Goal: Check status: Check status

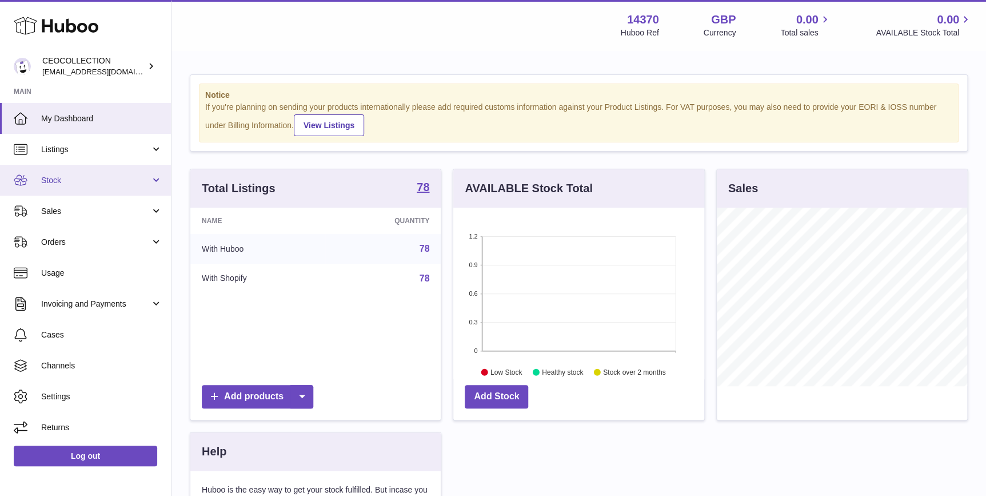
scroll to position [178, 250]
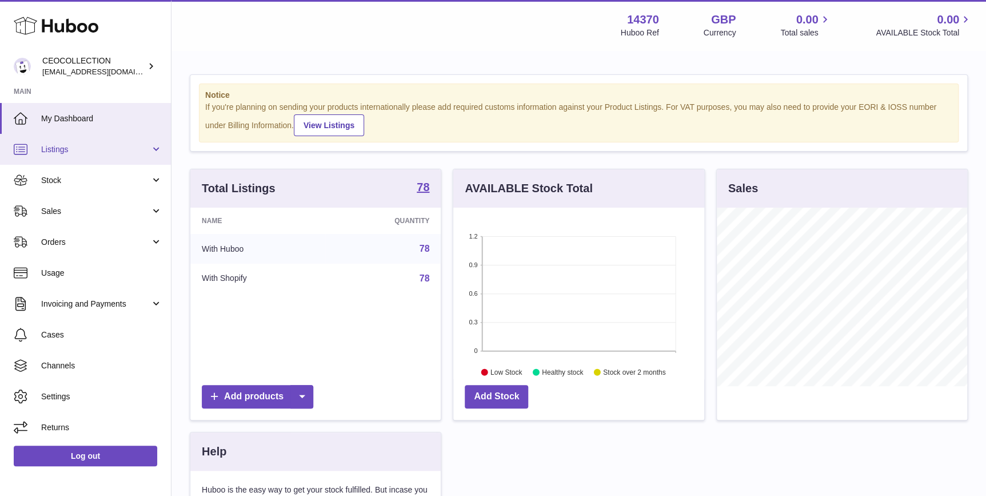
click at [105, 154] on span "Listings" at bounding box center [95, 149] width 109 height 11
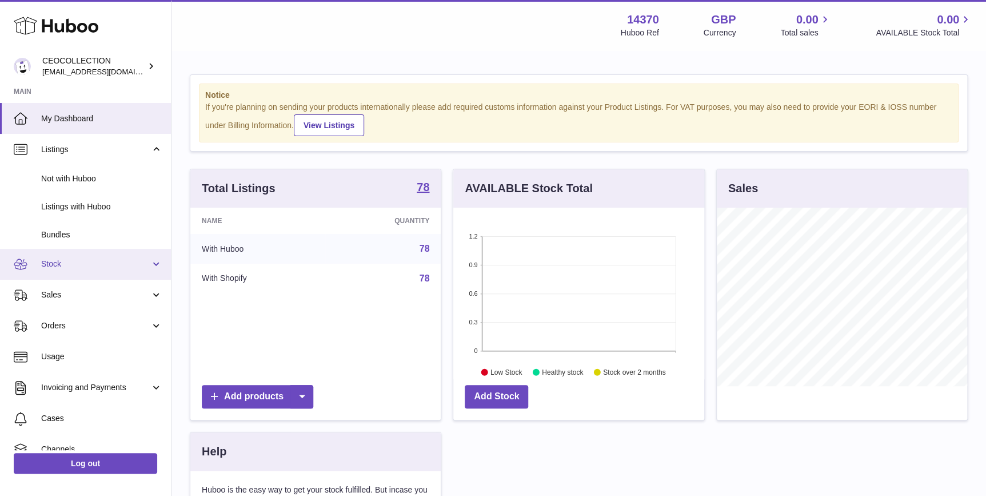
click at [101, 265] on span "Stock" at bounding box center [95, 263] width 109 height 11
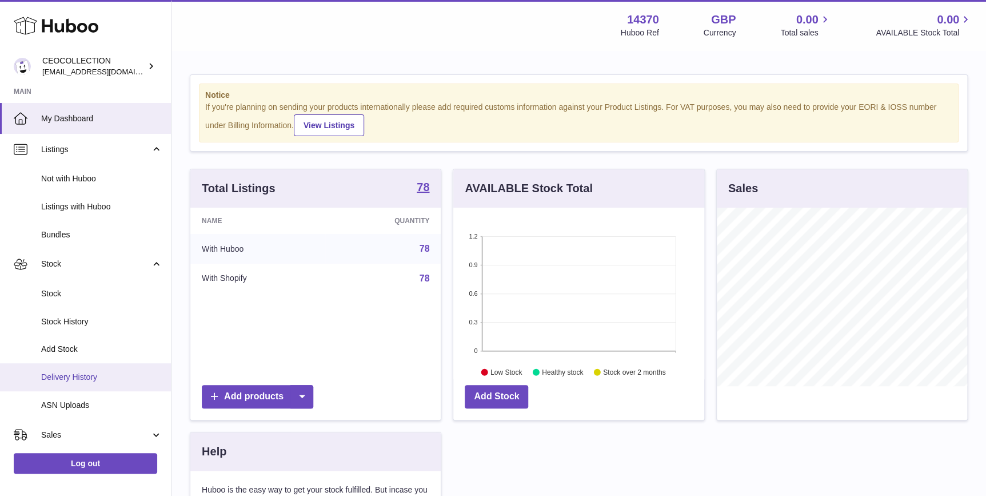
click at [98, 381] on span "Delivery History" at bounding box center [101, 377] width 121 height 11
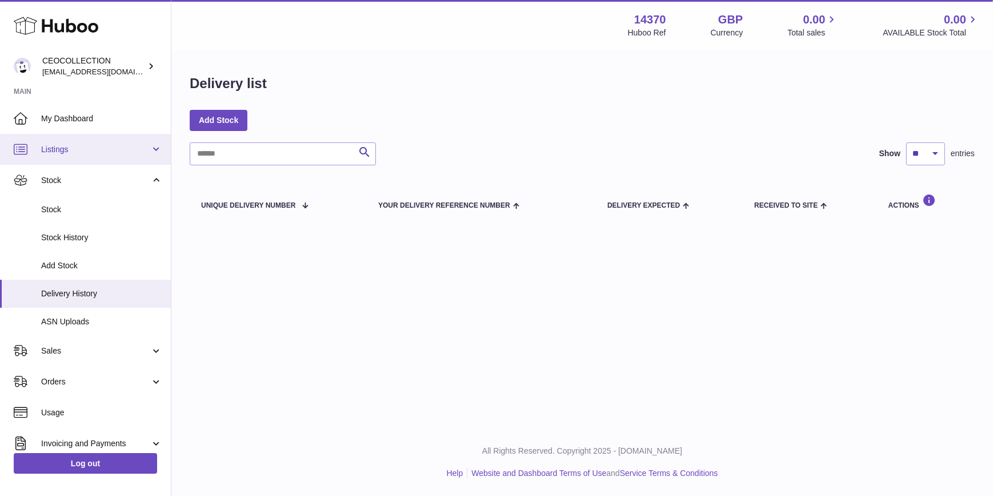
click at [63, 144] on span "Listings" at bounding box center [95, 149] width 109 height 11
